Goal: Task Accomplishment & Management: Manage account settings

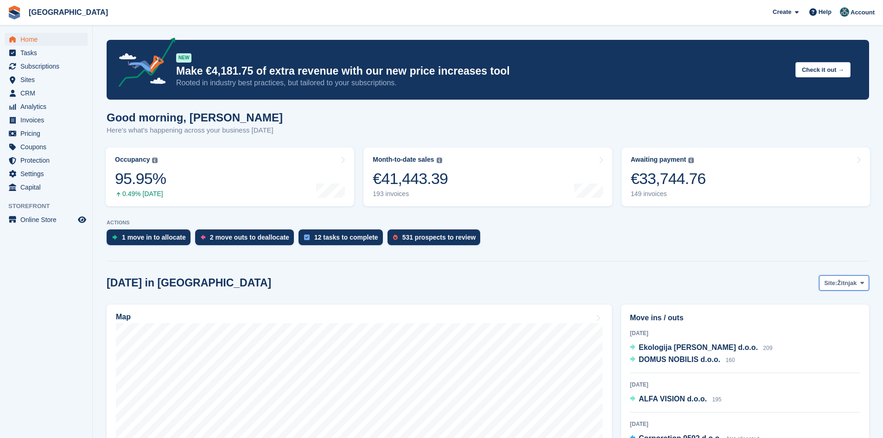
click at [854, 290] on button "Site: Žitnjak" at bounding box center [844, 282] width 50 height 15
click at [818, 322] on link "Zagreb zapad" at bounding box center [824, 321] width 81 height 17
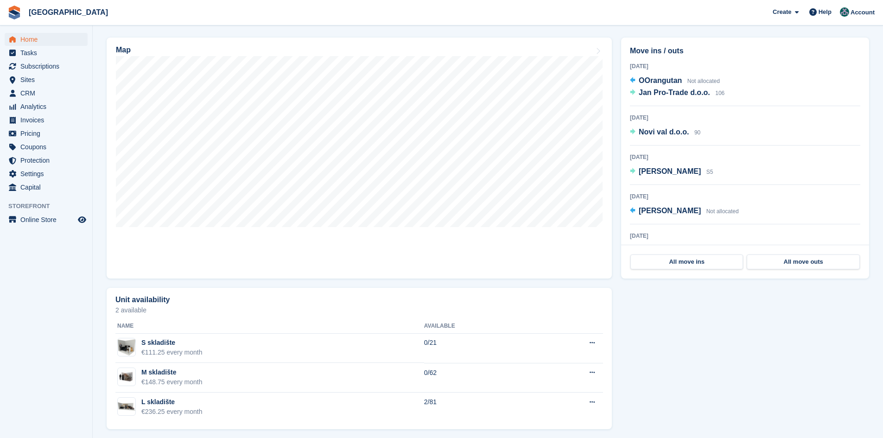
scroll to position [272, 0]
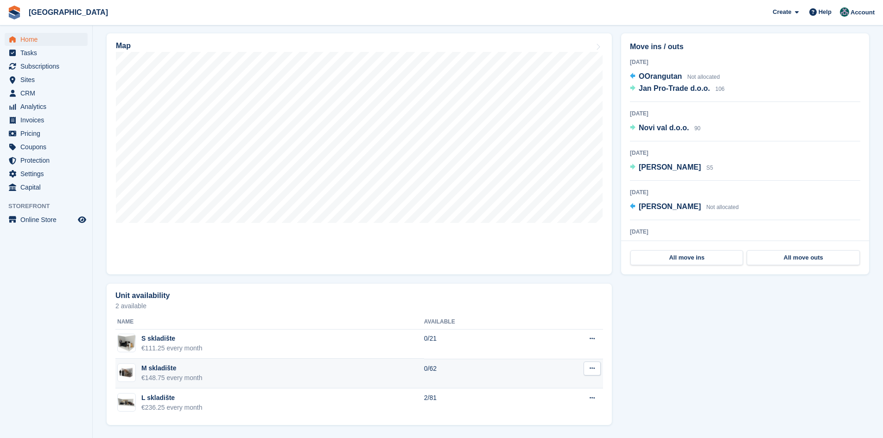
click at [593, 367] on icon at bounding box center [592, 368] width 5 height 6
click at [553, 385] on p "Edit unit type" at bounding box center [556, 387] width 81 height 12
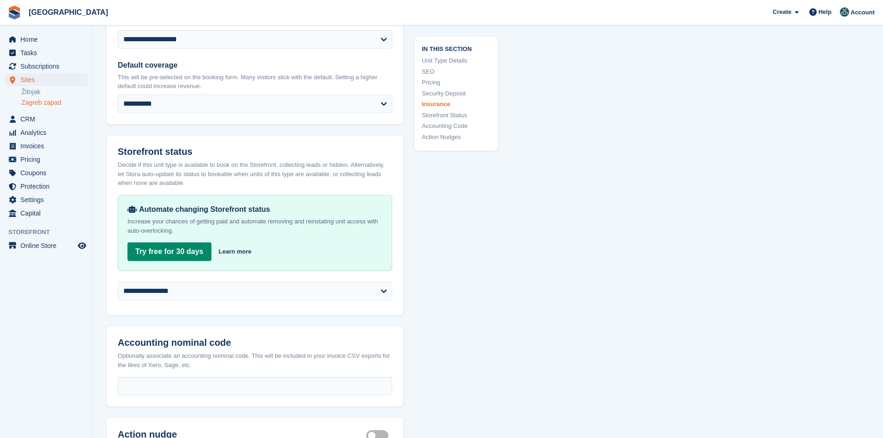
scroll to position [1437, 0]
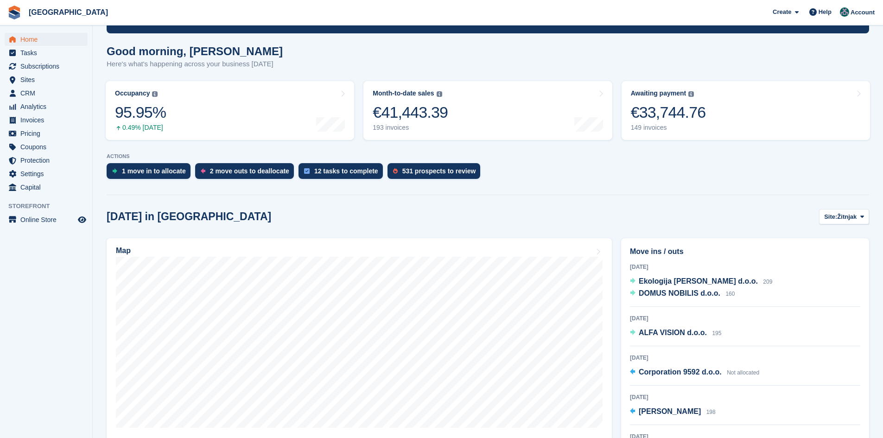
scroll to position [40, 0]
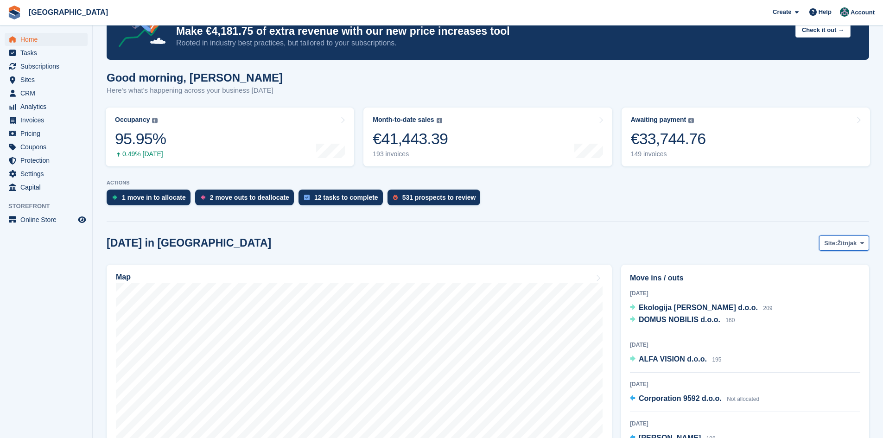
click at [836, 242] on span "Site:" at bounding box center [830, 243] width 13 height 9
click at [824, 284] on link "Zagreb zapad" at bounding box center [824, 282] width 81 height 17
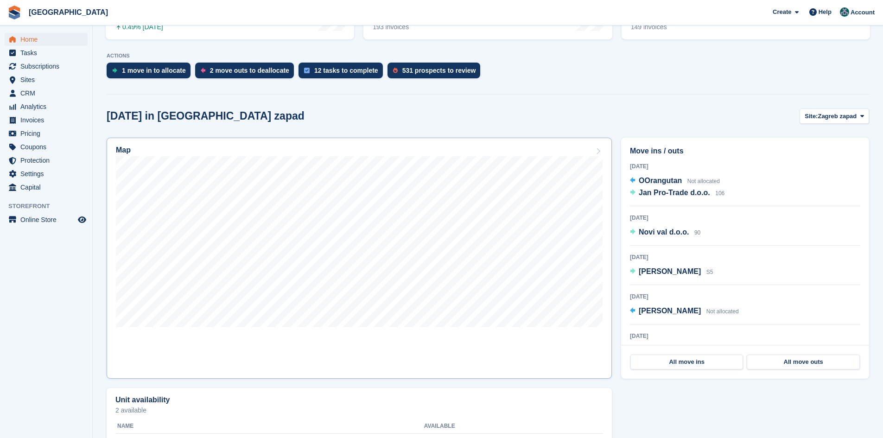
scroll to position [179, 0]
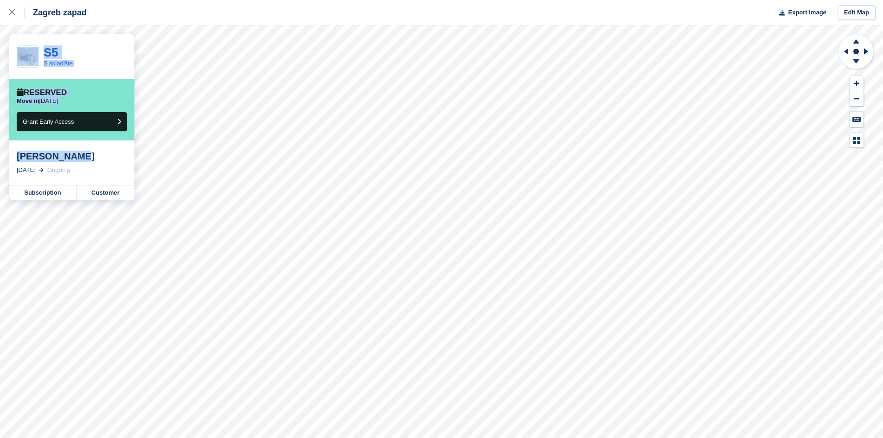
click at [6, 154] on div "Zagreb zapad Export Image Edit Map S5 S skladište Reserved Move in [DATE] Grant…" at bounding box center [441, 219] width 883 height 438
click at [95, 160] on div "[PERSON_NAME]" at bounding box center [72, 156] width 110 height 11
click at [72, 155] on div "Isak Kazazić" at bounding box center [72, 156] width 110 height 11
drag, startPoint x: 72, startPoint y: 155, endPoint x: 14, endPoint y: 157, distance: 58.0
click at [14, 157] on div "Isak Kazazić 10 Oct, 2025 Ongoing" at bounding box center [71, 162] width 125 height 45
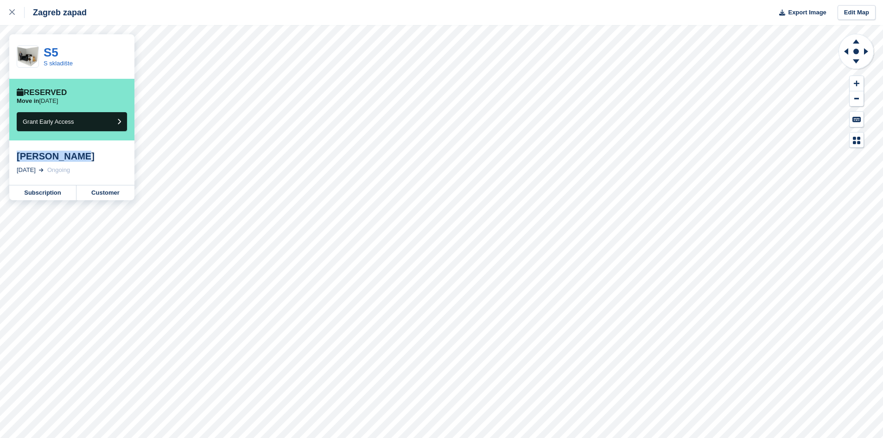
copy div "Isak Kazazić"
drag, startPoint x: 63, startPoint y: 122, endPoint x: 96, endPoint y: 137, distance: 36.1
click at [63, 122] on span "Grant Early Access" at bounding box center [48, 121] width 51 height 7
click at [39, 195] on link "Subscription" at bounding box center [42, 192] width 67 height 15
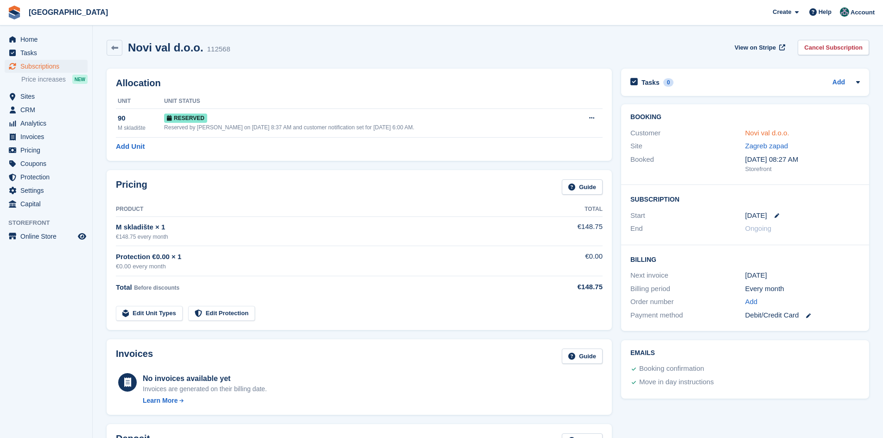
click at [756, 133] on link "Novi val d.o.o." at bounding box center [767, 133] width 44 height 8
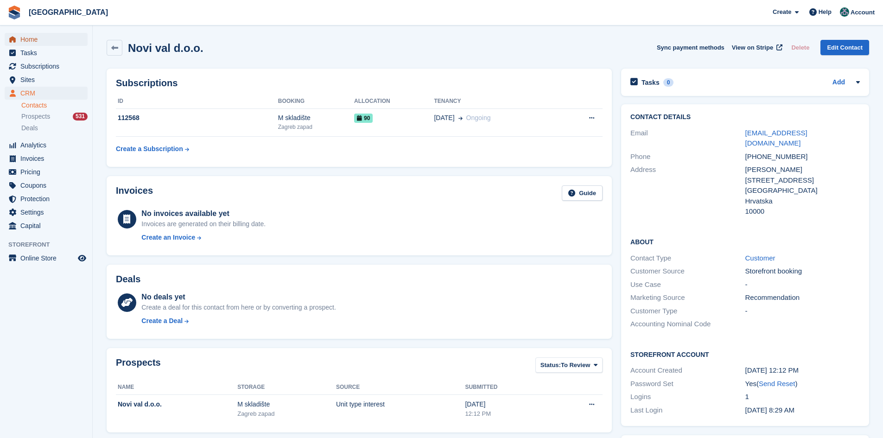
drag, startPoint x: 26, startPoint y: 38, endPoint x: 51, endPoint y: 37, distance: 24.1
click at [26, 38] on span "Home" at bounding box center [48, 39] width 56 height 13
